Goal: Register for event/course

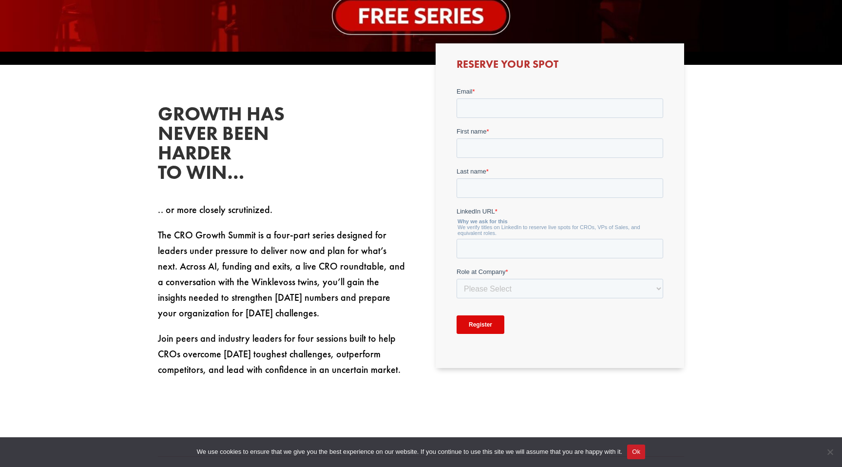
scroll to position [424, 0]
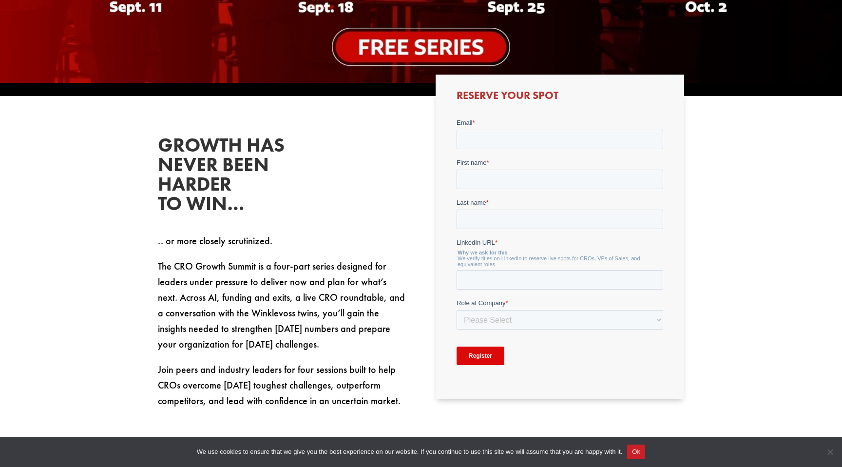
click at [539, 153] on form "Email * First name * Last name * LinkedIn URL * Why we ask for this We verify t…" at bounding box center [559, 244] width 207 height 255
click at [537, 143] on input "Email *" at bounding box center [559, 139] width 207 height 20
type input "[PERSON_NAME][EMAIL_ADDRESS][DOMAIN_NAME]"
click at [519, 176] on input "First name *" at bounding box center [559, 179] width 207 height 20
type input "[PERSON_NAME]"
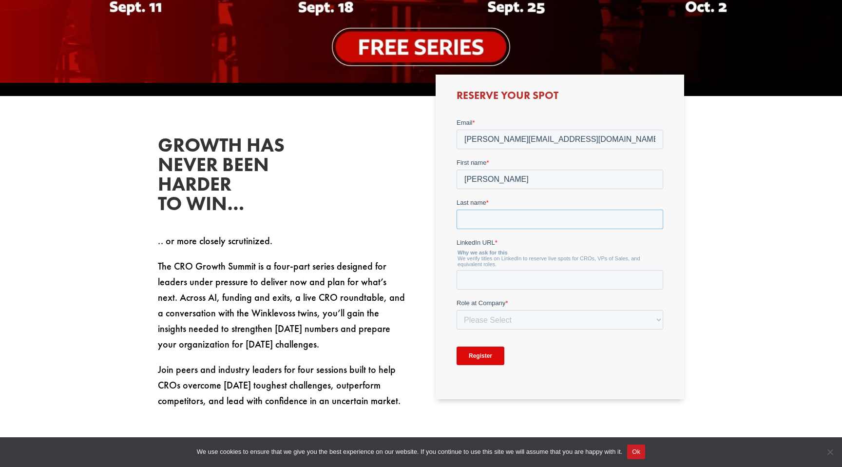
click at [515, 210] on input "Last name *" at bounding box center [559, 219] width 207 height 20
type input "Ramanouski"
click at [504, 269] on div "LinkedIn URL * Why we ask for this We verify titles on LinkedIn to reserve live…" at bounding box center [559, 263] width 207 height 52
click at [501, 283] on input "LinkedIn URL *" at bounding box center [559, 280] width 207 height 20
click at [487, 279] on input "LinkedIn URL *" at bounding box center [559, 280] width 207 height 20
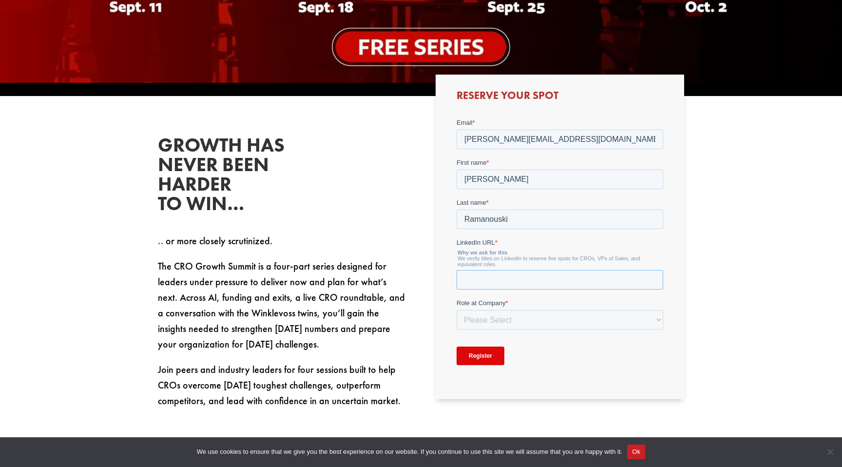
paste input "[URL][DOMAIN_NAME]"
type input "[URL][DOMAIN_NAME]"
click at [491, 317] on select "Please Select C-Level (CRO, CSO, etc) Senior Leadership (VP of Sales, VP of Ena…" at bounding box center [559, 320] width 207 height 20
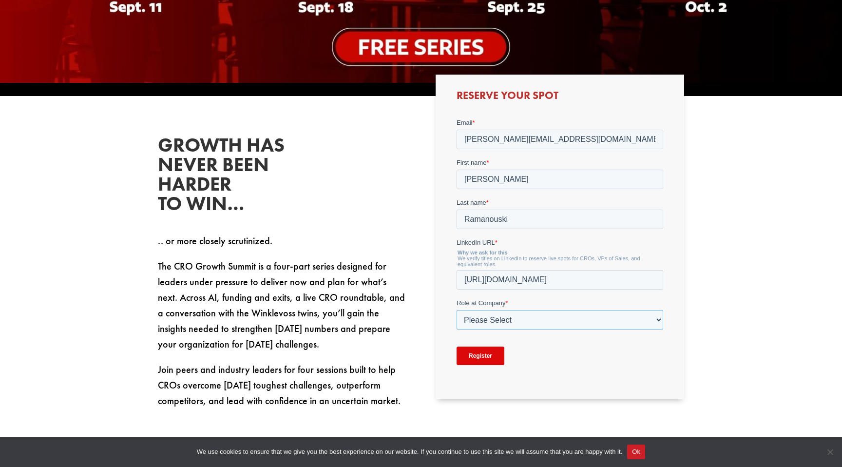
select select "Other"
click at [456, 310] on select "Please Select C-Level (CRO, CSO, etc) Senior Leadership (VP of Sales, VP of Ena…" at bounding box center [559, 320] width 207 height 20
click at [499, 366] on input "Company Role - Other (Please Specify) *" at bounding box center [559, 360] width 207 height 20
type input "delivery manager"
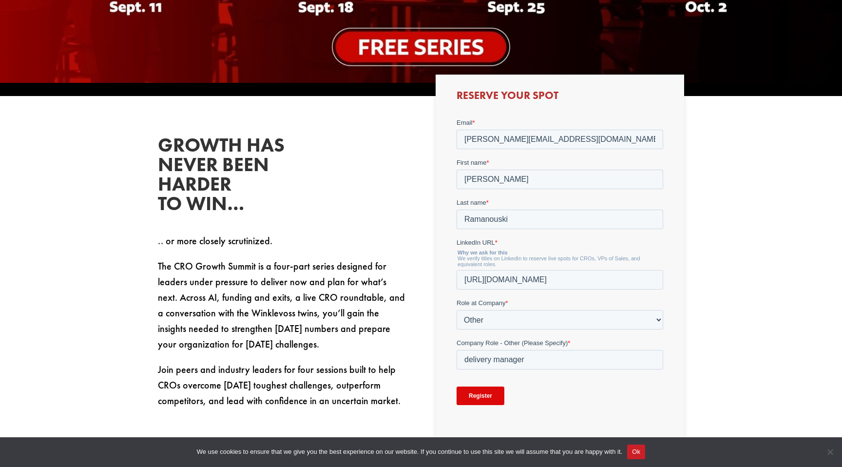
click at [484, 397] on input "Register" at bounding box center [480, 395] width 48 height 19
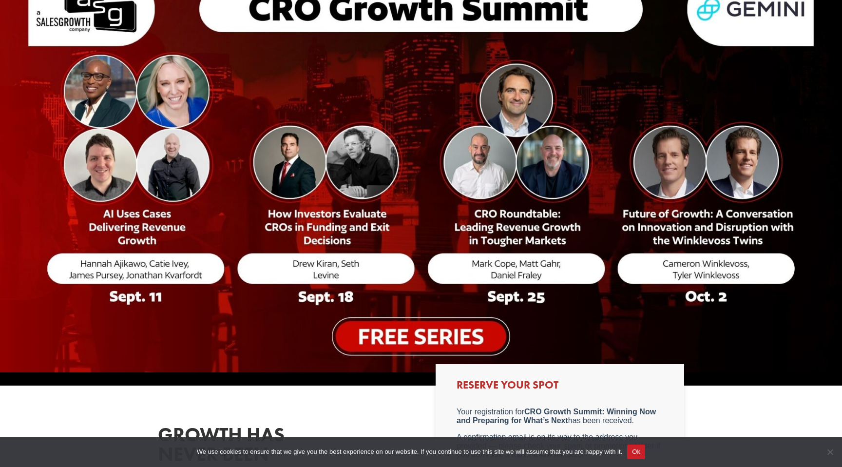
scroll to position [123, 0]
